Goal: Navigation & Orientation: Find specific page/section

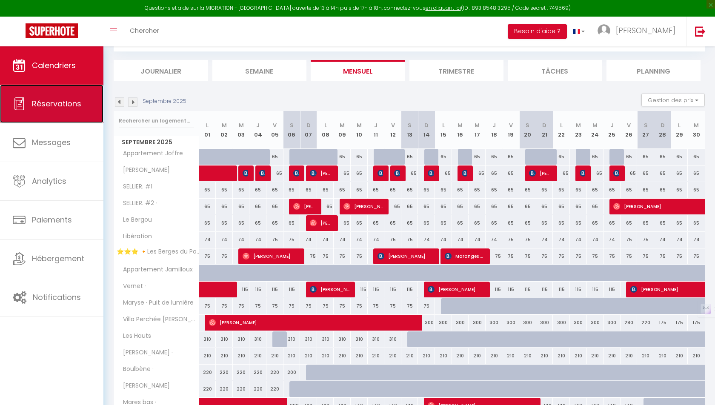
click at [71, 92] on link "Réservations" at bounding box center [51, 104] width 103 height 38
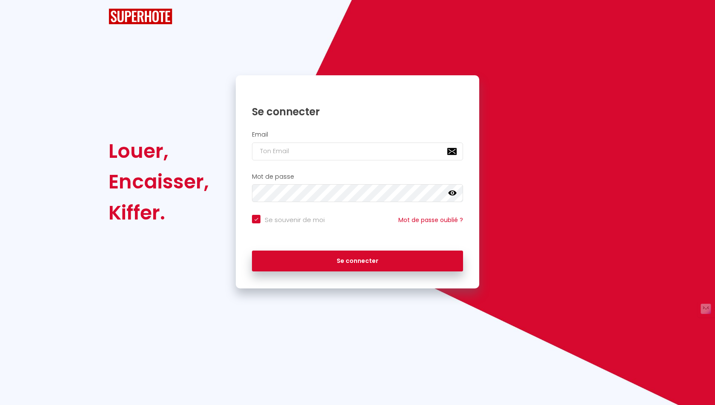
checkbox input "true"
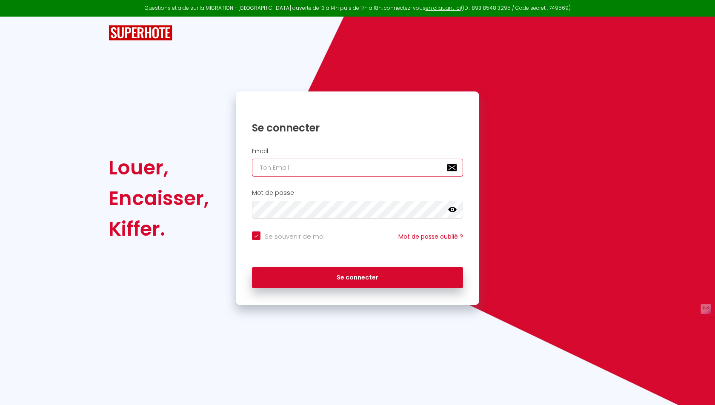
click at [321, 169] on input "email" at bounding box center [357, 168] width 211 height 18
type input "[EMAIL_ADDRESS][DOMAIN_NAME]"
click at [415, 265] on div "Se connecter" at bounding box center [357, 276] width 243 height 26
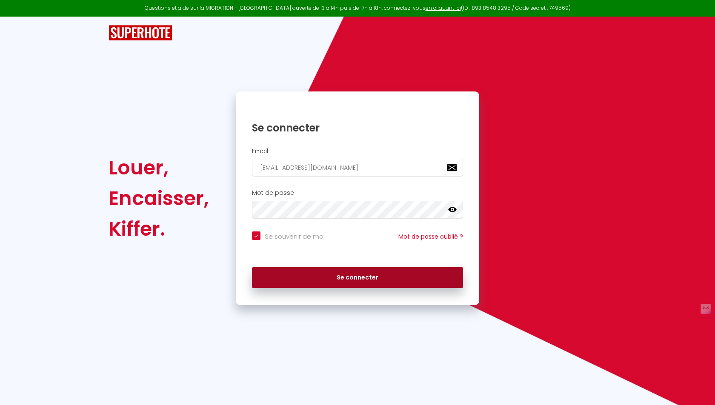
click at [405, 277] on button "Se connecter" at bounding box center [357, 277] width 211 height 21
checkbox input "true"
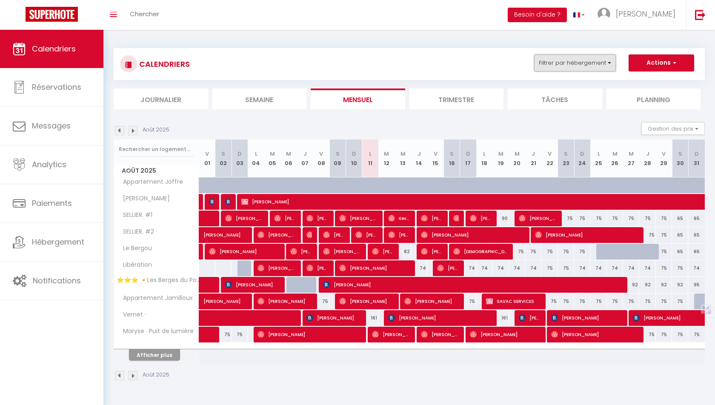
click at [579, 60] on button "Filtrer par hébergement" at bounding box center [575, 62] width 82 height 17
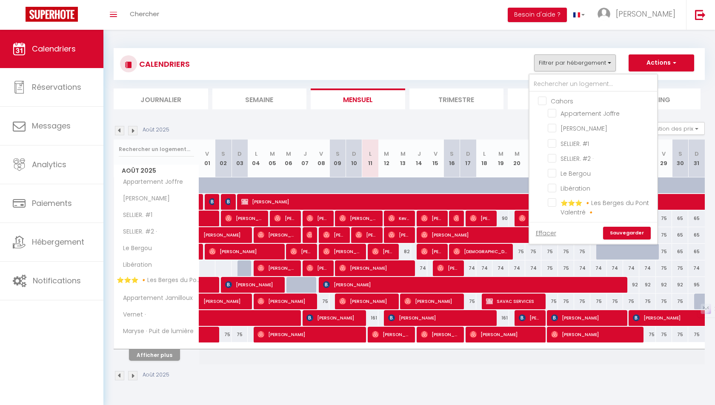
click at [408, 50] on div "CALENDRIERS Filtrer par hébergement Cahors Appartement [PERSON_NAME]. #1 SELLIE…" at bounding box center [409, 64] width 591 height 32
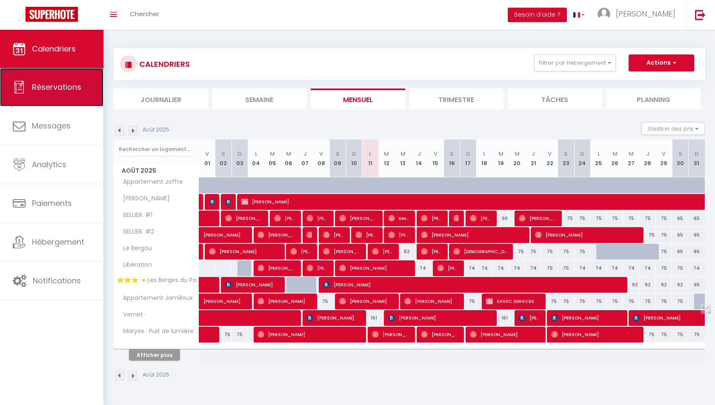
click at [61, 86] on span "Réservations" at bounding box center [56, 87] width 49 height 11
select select "not_cancelled"
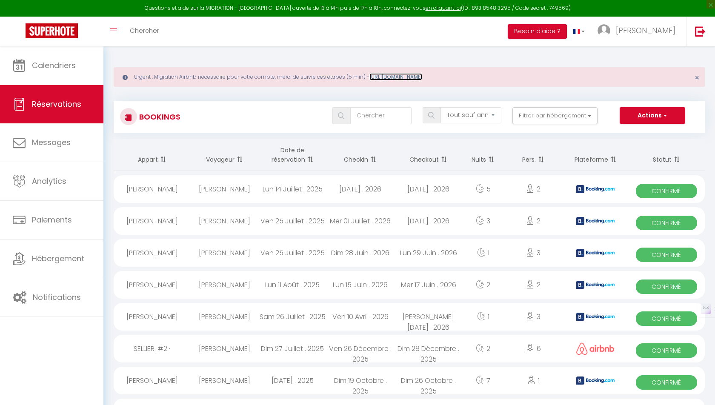
click at [398, 77] on link "[URL][DOMAIN_NAME]" at bounding box center [395, 76] width 53 height 7
